Goal: Communication & Community: Participate in discussion

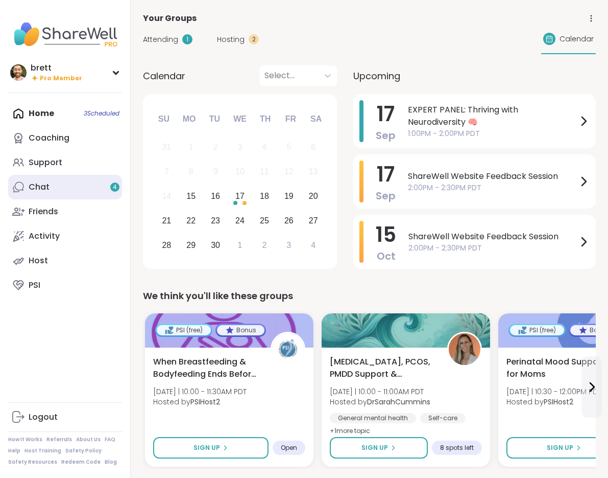
click at [41, 189] on div "Chat 4" at bounding box center [39, 186] width 21 height 11
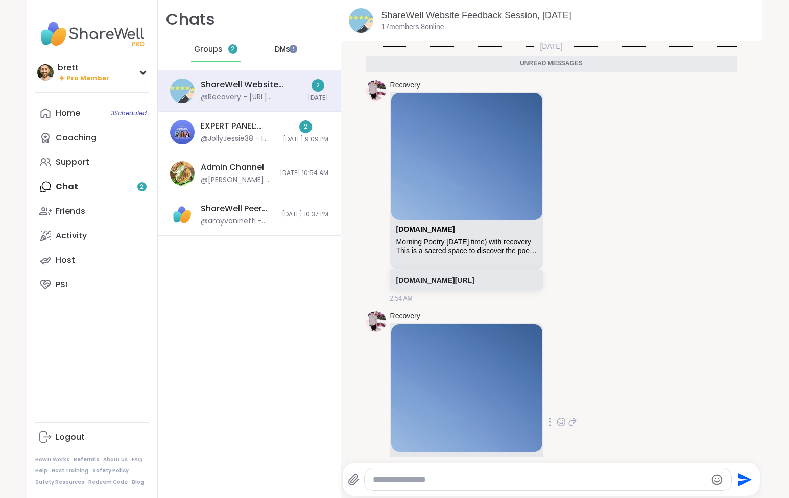
scroll to position [78, 0]
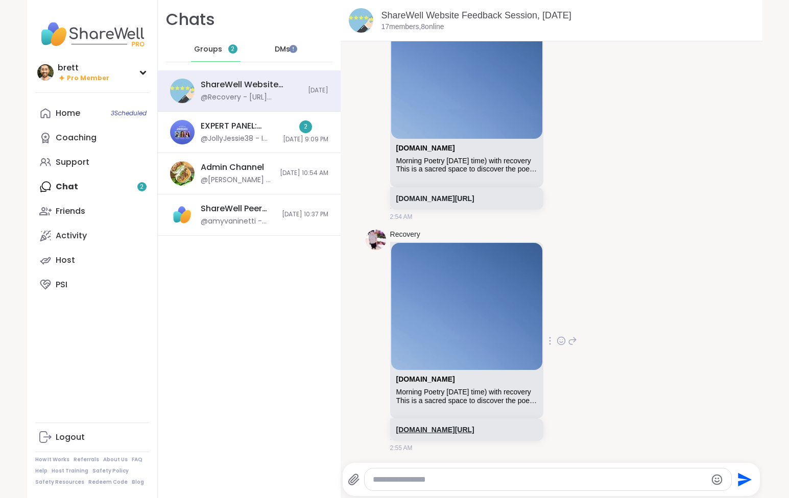
click at [465, 426] on link "[DOMAIN_NAME][URL]" at bounding box center [435, 430] width 78 height 8
click at [260, 187] on div "Admin Channel @[PERSON_NAME] - [DOMAIN_NAME]/ShareWell-Site-Status-Updates-2698…" at bounding box center [249, 173] width 183 height 41
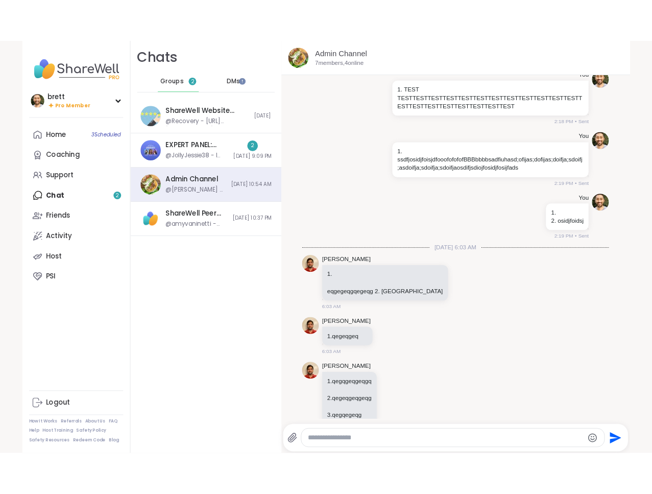
scroll to position [8716, 0]
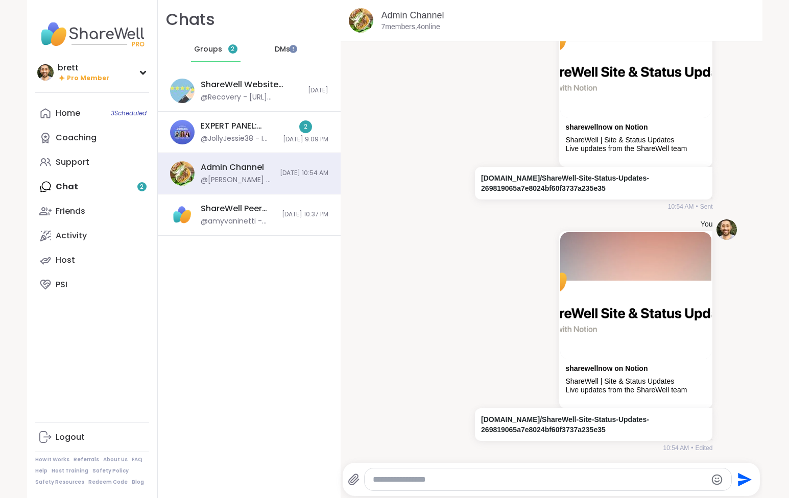
drag, startPoint x: 228, startPoint y: 140, endPoint x: 330, endPoint y: 100, distance: 110.5
click at [228, 140] on div "@JollyJessie38 - I am but cant attend until [DATE]" at bounding box center [239, 139] width 76 height 10
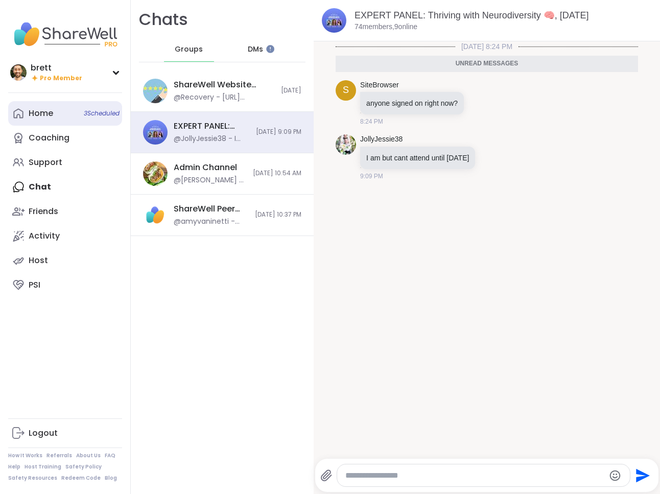
click at [63, 113] on link "Home 3 Scheduled" at bounding box center [65, 113] width 114 height 25
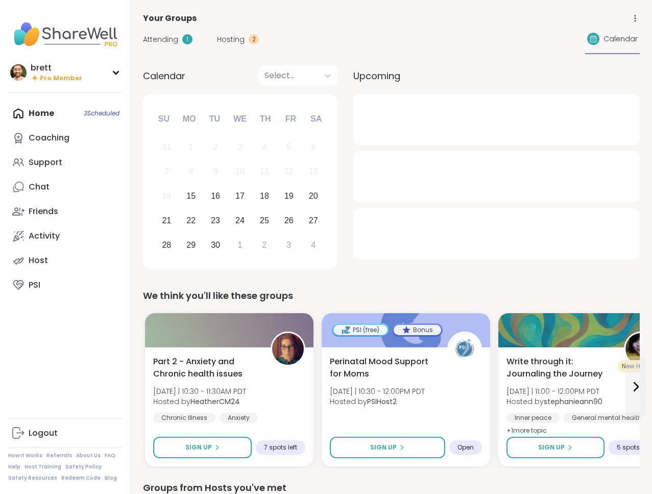
click at [231, 36] on span "Hosting" at bounding box center [231, 39] width 28 height 11
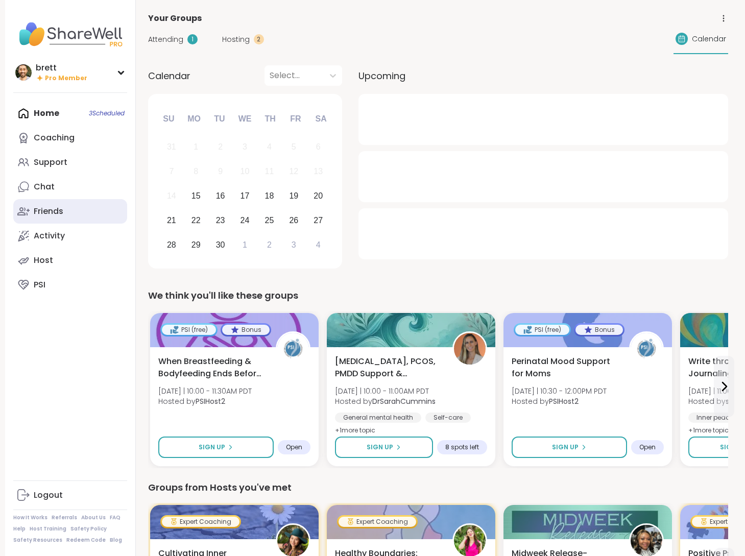
click at [53, 212] on div "Friends" at bounding box center [49, 211] width 30 height 11
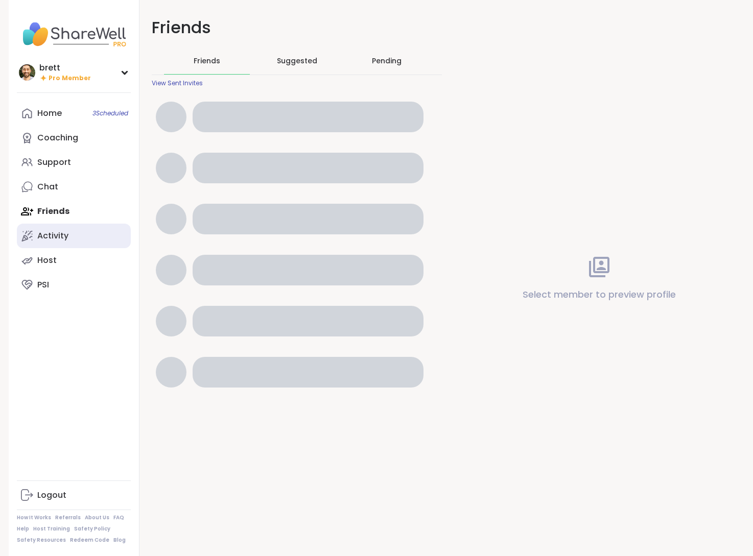
click at [59, 239] on div "Activity" at bounding box center [52, 235] width 31 height 11
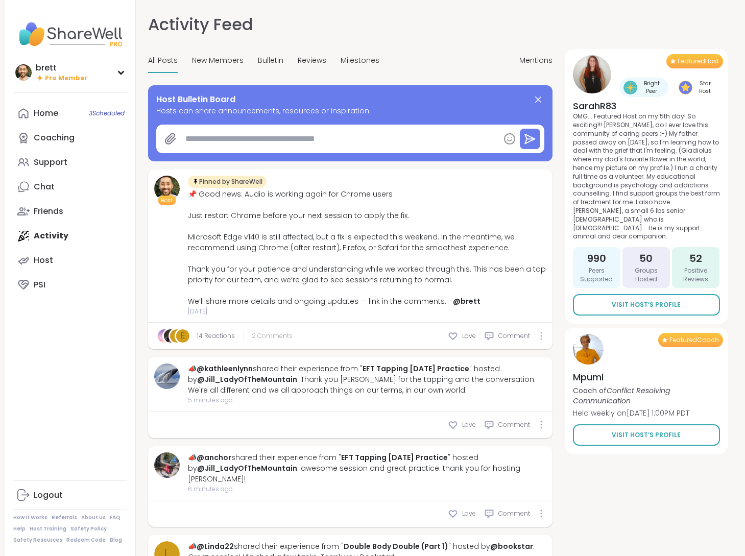
click at [264, 335] on span "2 Comments" at bounding box center [272, 335] width 41 height 9
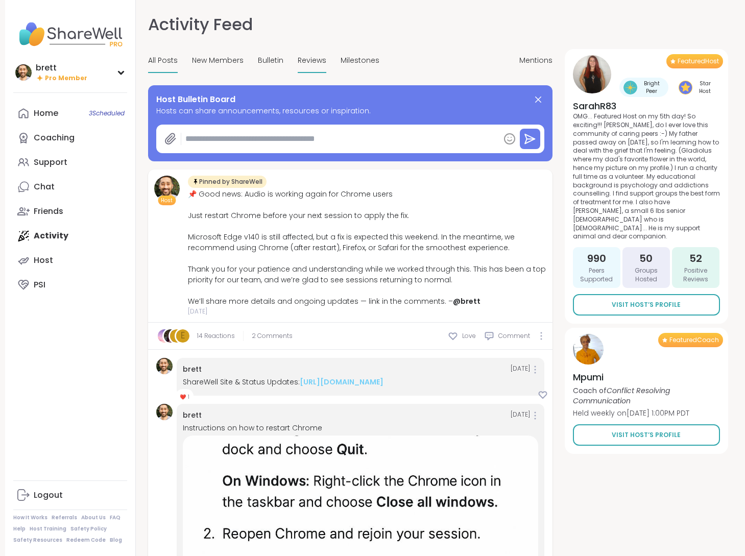
drag, startPoint x: 322, startPoint y: 60, endPoint x: 316, endPoint y: 62, distance: 6.9
click at [322, 60] on span "Reviews" at bounding box center [312, 60] width 29 height 11
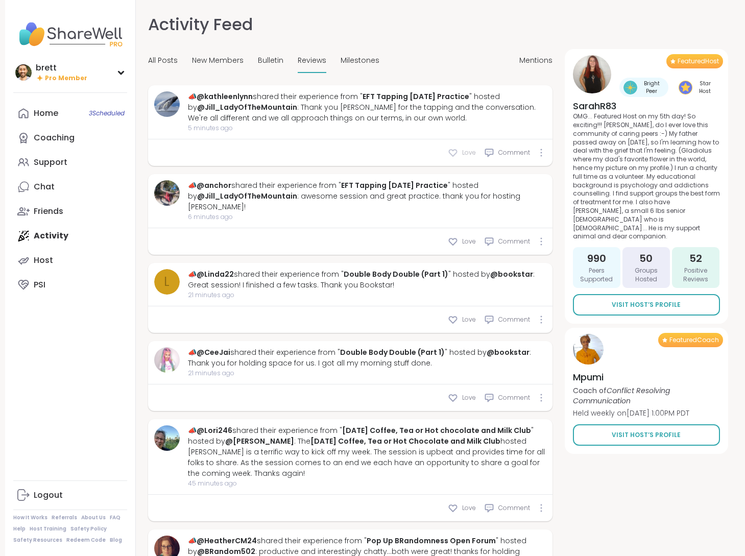
click at [466, 155] on span "Love" at bounding box center [469, 152] width 14 height 9
click at [467, 237] on span "Love" at bounding box center [469, 241] width 14 height 9
click at [470, 315] on span "Love" at bounding box center [469, 319] width 14 height 9
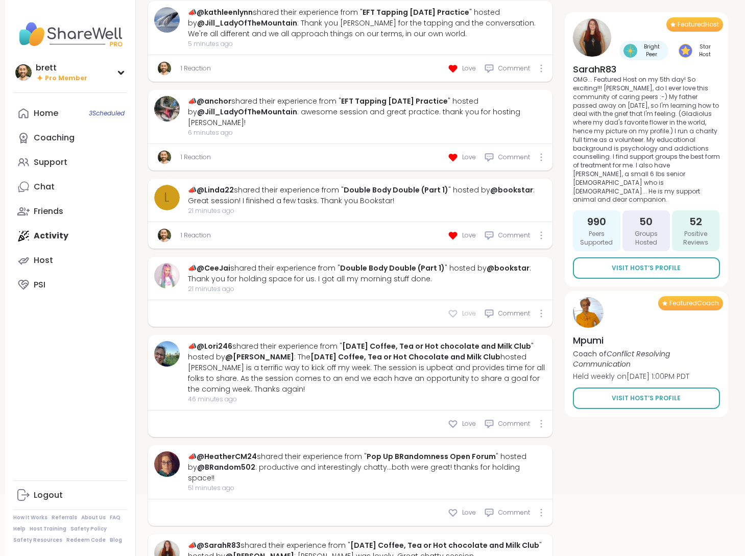
click at [458, 308] on icon at bounding box center [453, 313] width 10 height 10
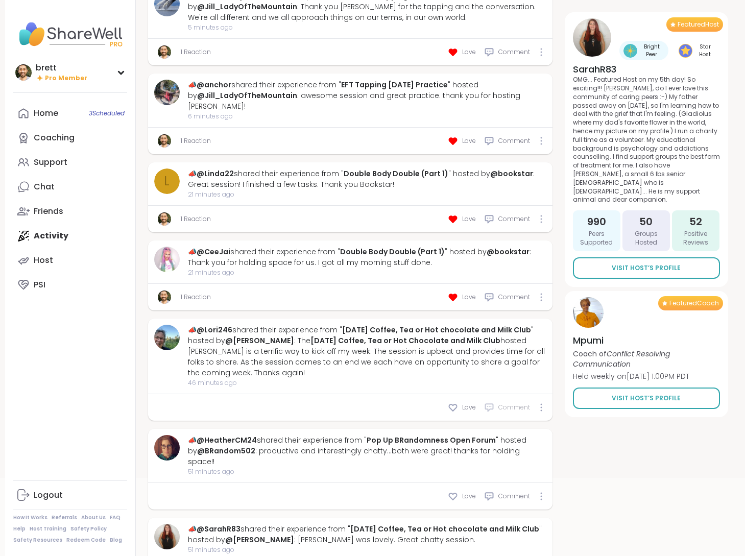
scroll to position [101, 0]
click at [461, 402] on div "Love" at bounding box center [462, 407] width 28 height 10
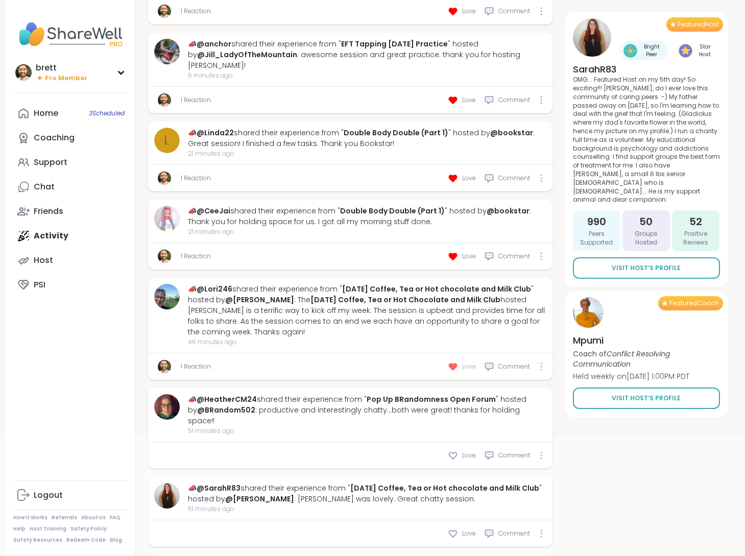
scroll to position [185, 0]
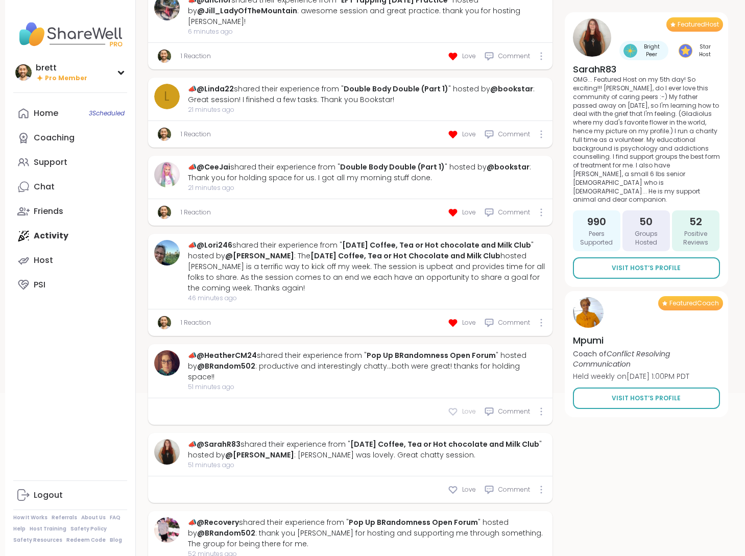
click at [461, 407] on div "Love" at bounding box center [462, 412] width 28 height 10
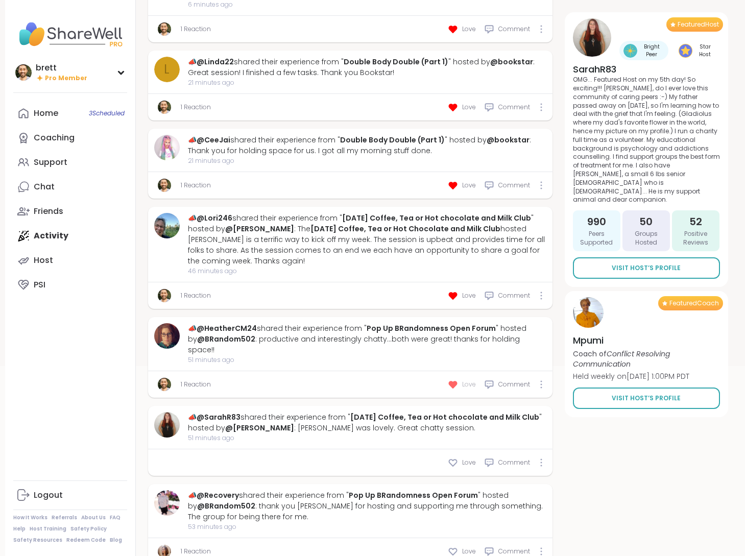
scroll to position [266, 0]
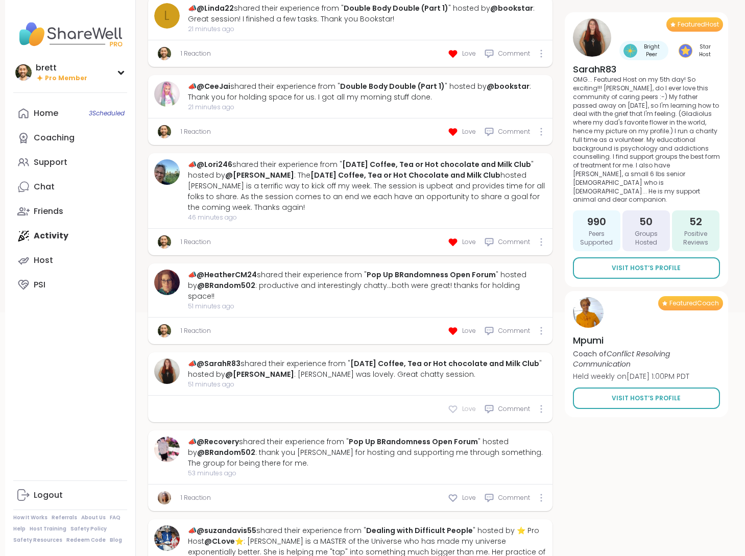
click at [461, 404] on div "Love" at bounding box center [462, 409] width 28 height 10
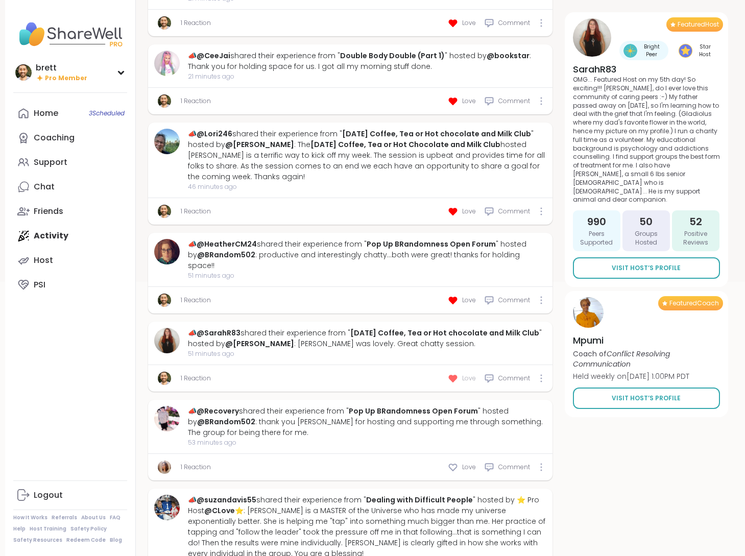
scroll to position [350, 0]
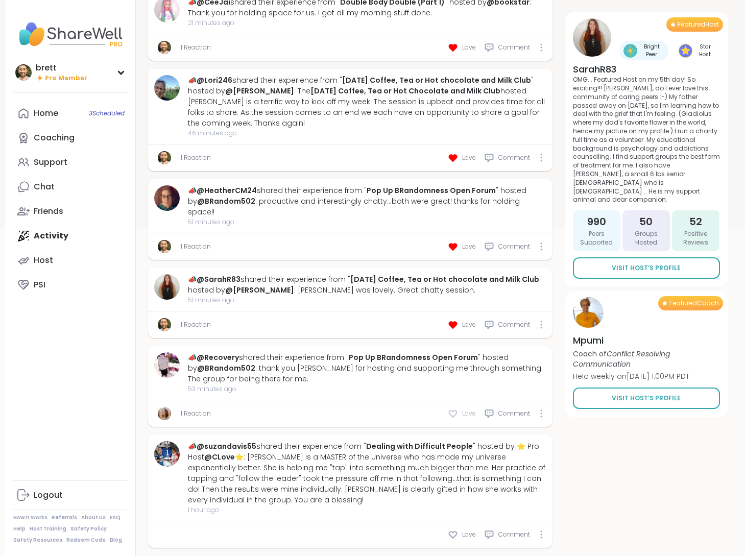
click at [461, 409] on div "Love" at bounding box center [462, 414] width 28 height 10
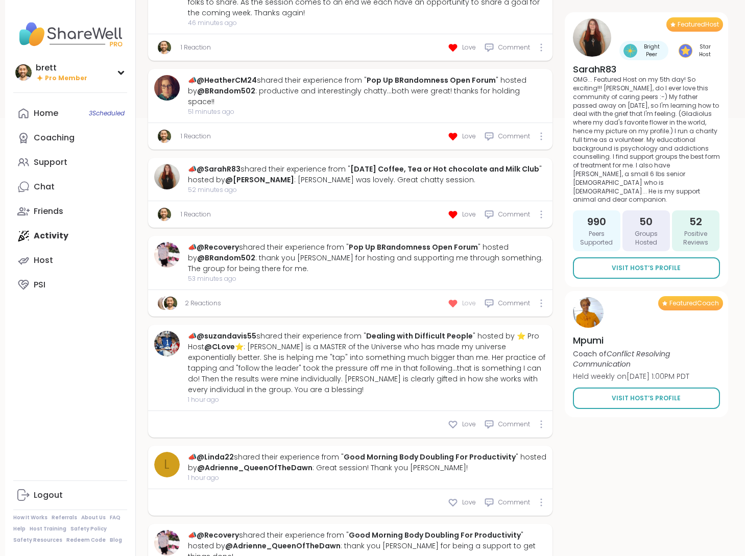
scroll to position [514, 0]
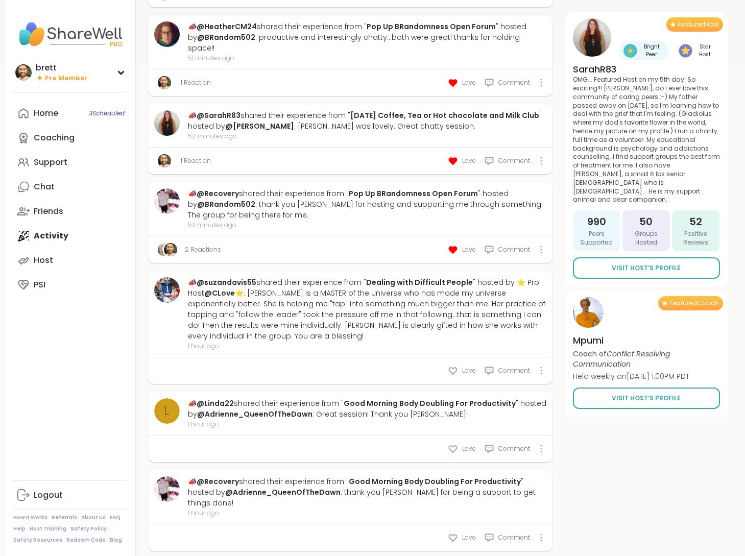
click at [465, 357] on div "Love Comment" at bounding box center [350, 370] width 404 height 27
click at [463, 366] on span "Love" at bounding box center [469, 370] width 14 height 9
click at [466, 444] on span "Love" at bounding box center [469, 448] width 14 height 9
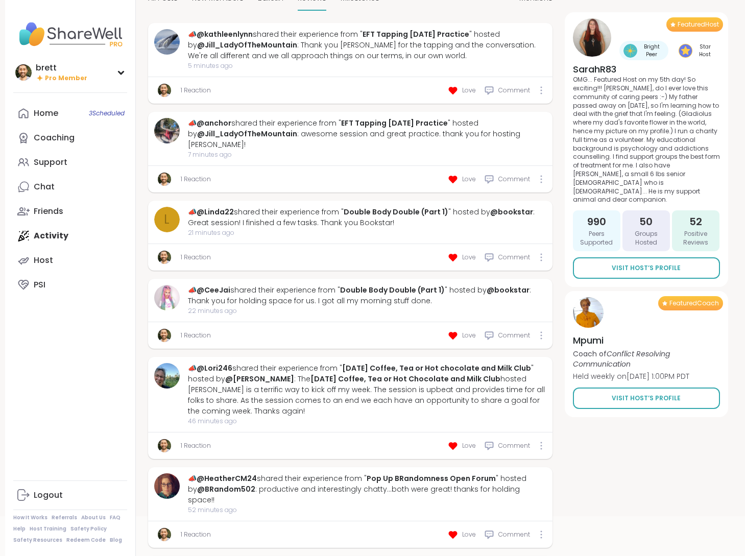
scroll to position [0, 0]
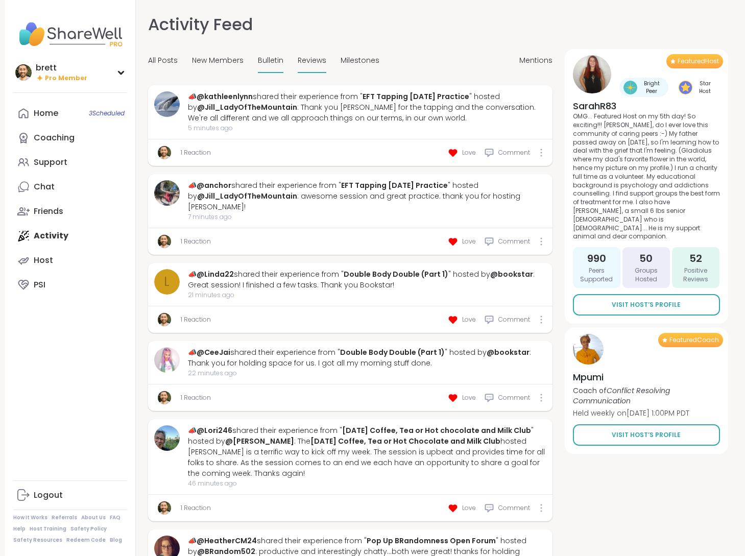
click at [258, 58] on span "Bulletin" at bounding box center [271, 60] width 26 height 11
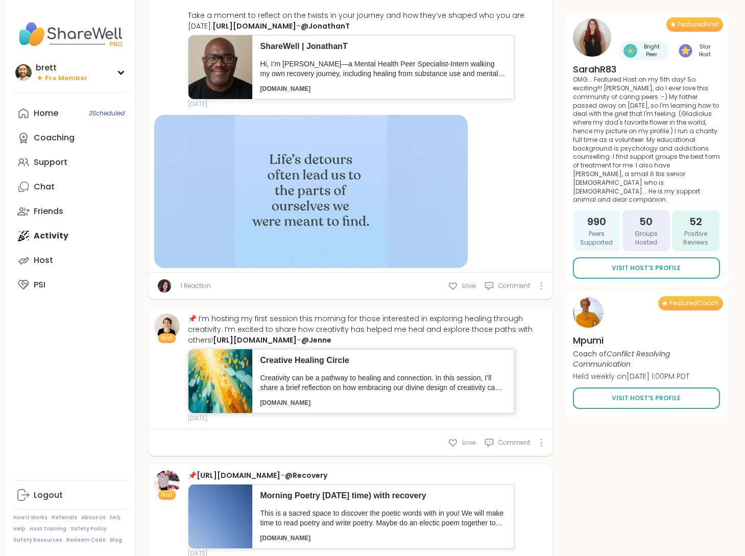
scroll to position [979, 0]
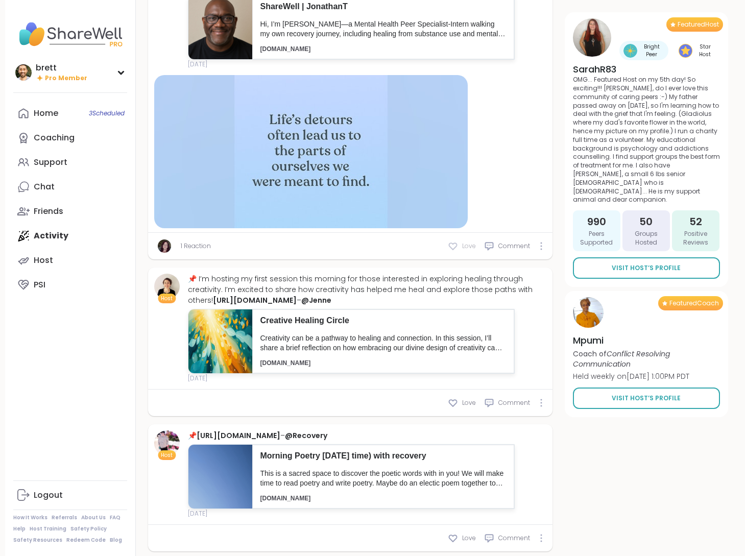
click at [466, 251] on span "Love" at bounding box center [469, 246] width 14 height 9
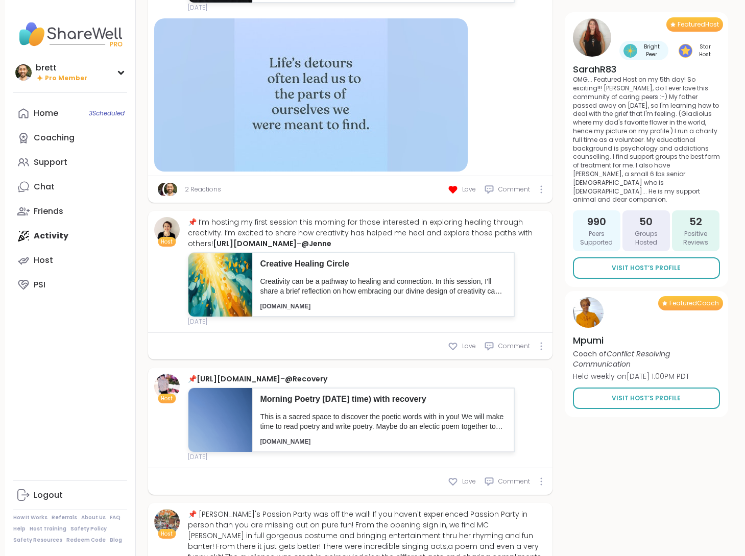
scroll to position [1040, 0]
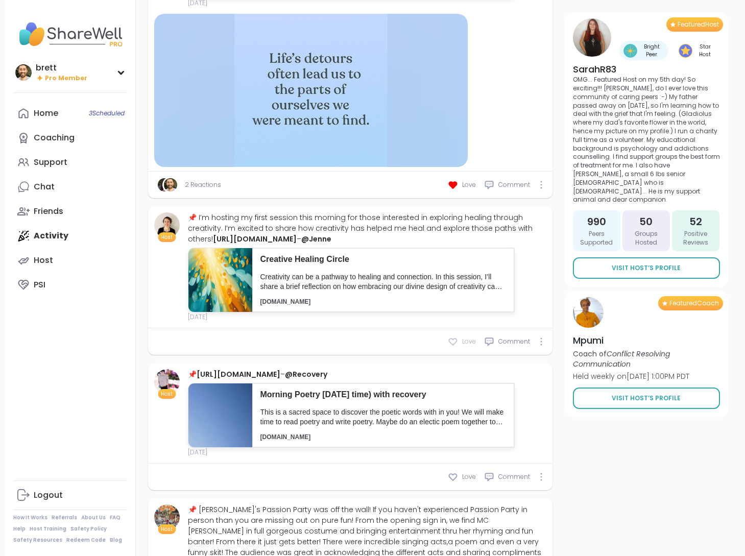
click at [464, 346] on span "Love" at bounding box center [469, 341] width 14 height 9
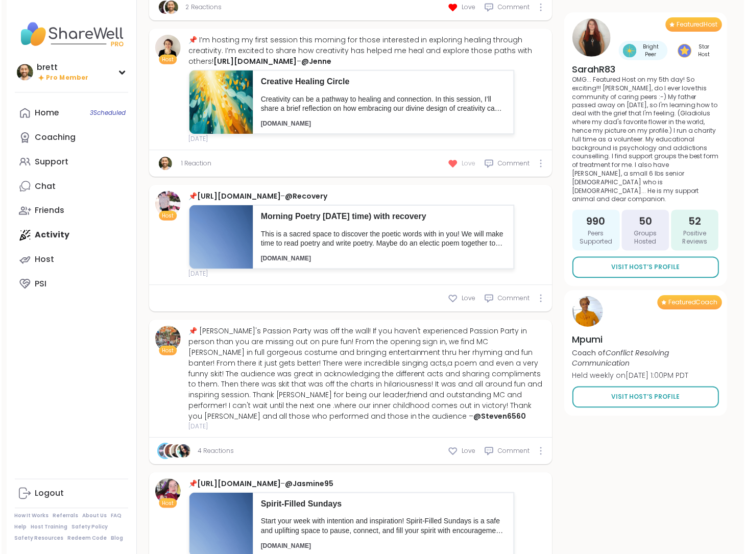
scroll to position [1309, 0]
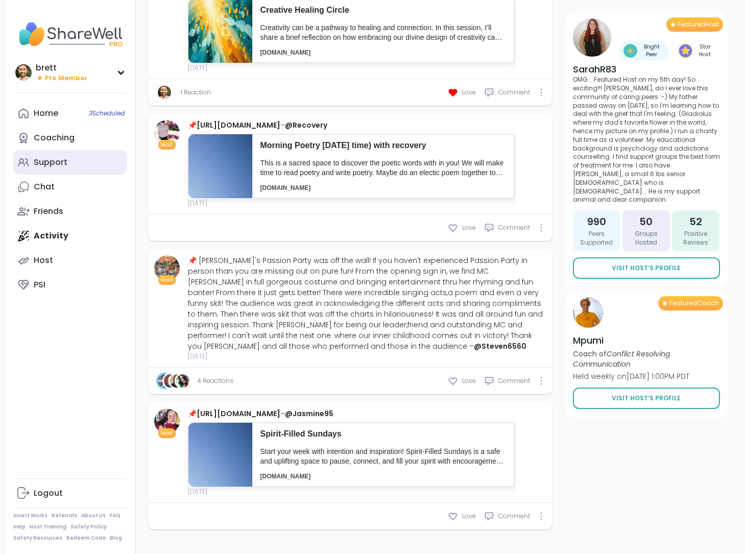
drag, startPoint x: 73, startPoint y: 153, endPoint x: 71, endPoint y: 120, distance: 33.7
click at [71, 120] on link "Home 3 Scheduled" at bounding box center [70, 113] width 114 height 25
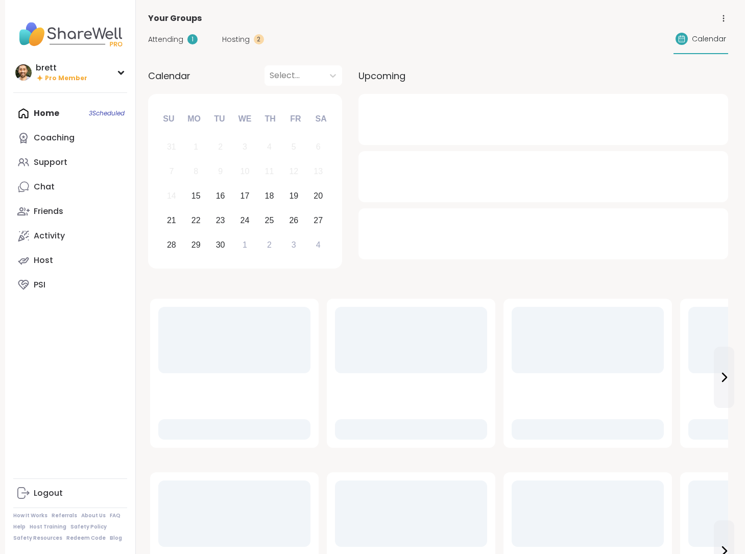
click at [69, 114] on div "Home 3 Scheduled Coaching Support Chat Friends Activity Host PSI" at bounding box center [70, 199] width 114 height 196
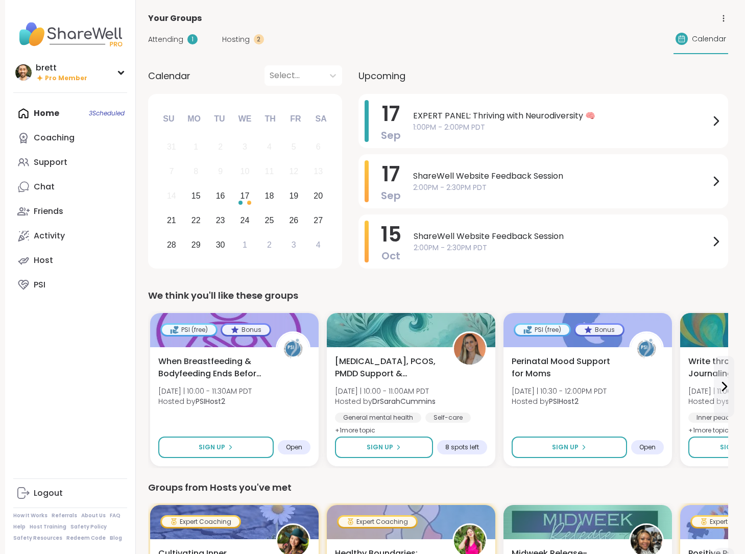
click at [227, 42] on span "Hosting" at bounding box center [236, 39] width 28 height 11
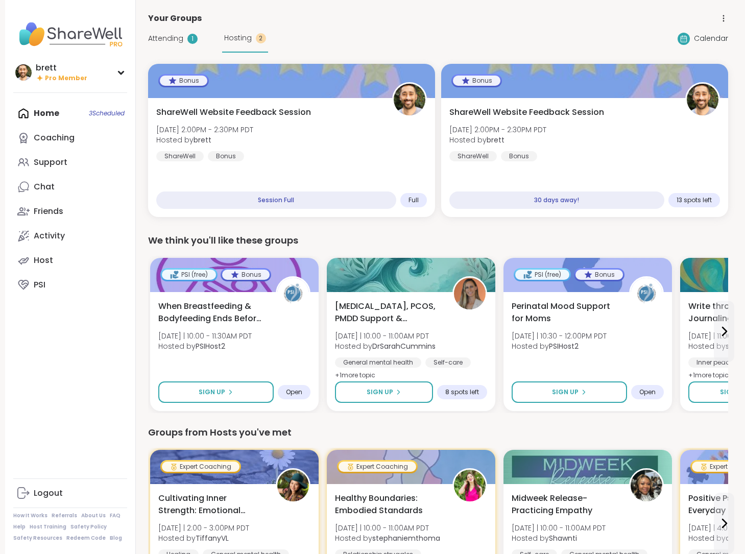
click at [231, 38] on span "Hosting" at bounding box center [238, 38] width 28 height 11
drag, startPoint x: 71, startPoint y: 120, endPoint x: 181, endPoint y: 39, distance: 135.6
click at [181, 39] on span "Attending" at bounding box center [165, 38] width 35 height 11
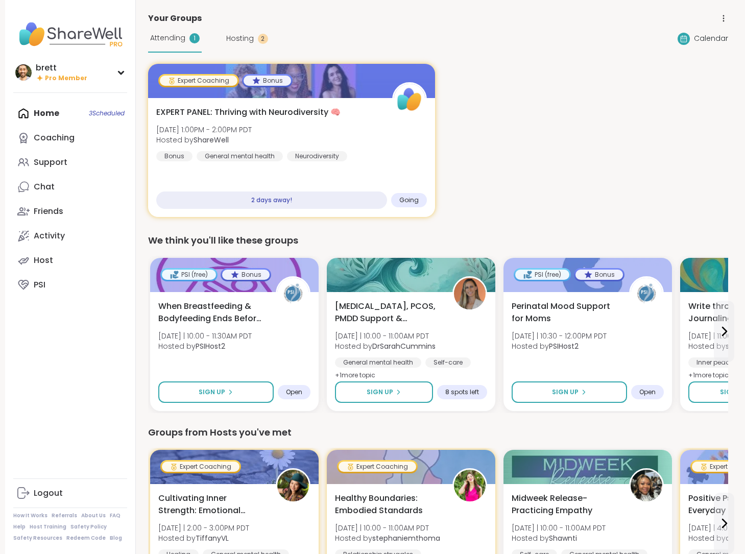
click at [252, 90] on div at bounding box center [291, 81] width 287 height 34
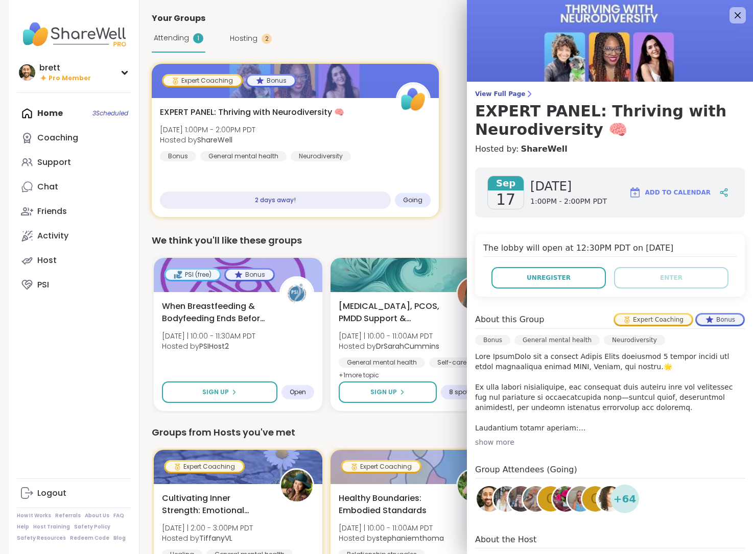
click at [475, 96] on span "View Full Page" at bounding box center [610, 94] width 270 height 8
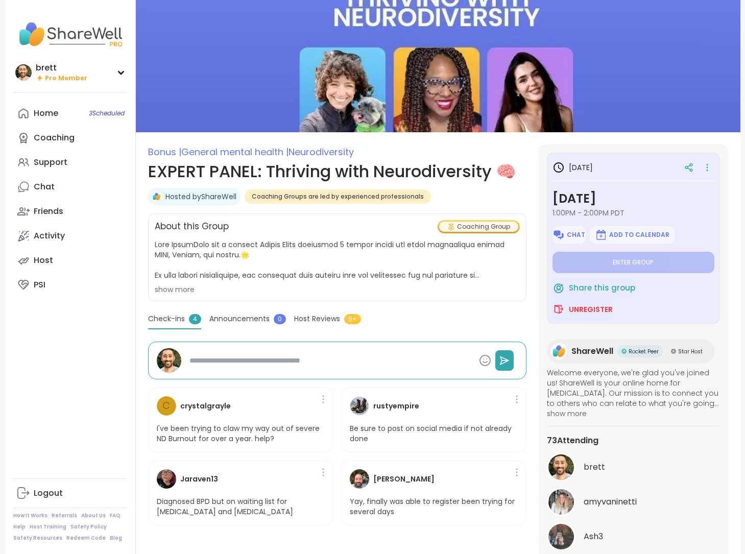
scroll to position [2, 0]
click at [183, 290] on div "show more" at bounding box center [337, 289] width 365 height 10
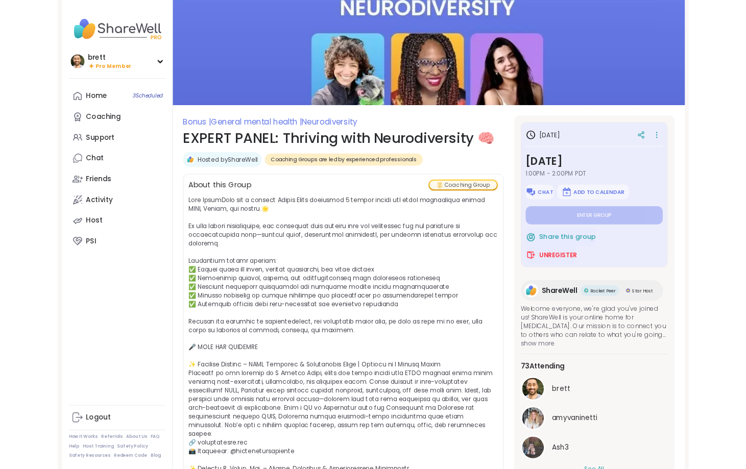
scroll to position [0, 0]
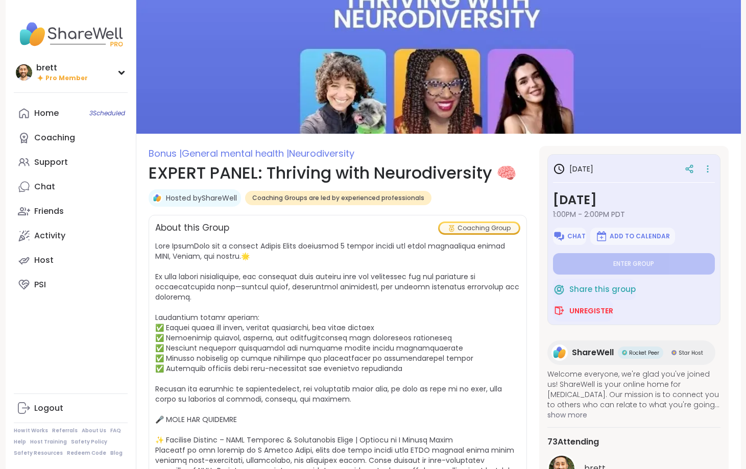
type textarea "*"
